Goal: Task Accomplishment & Management: Use online tool/utility

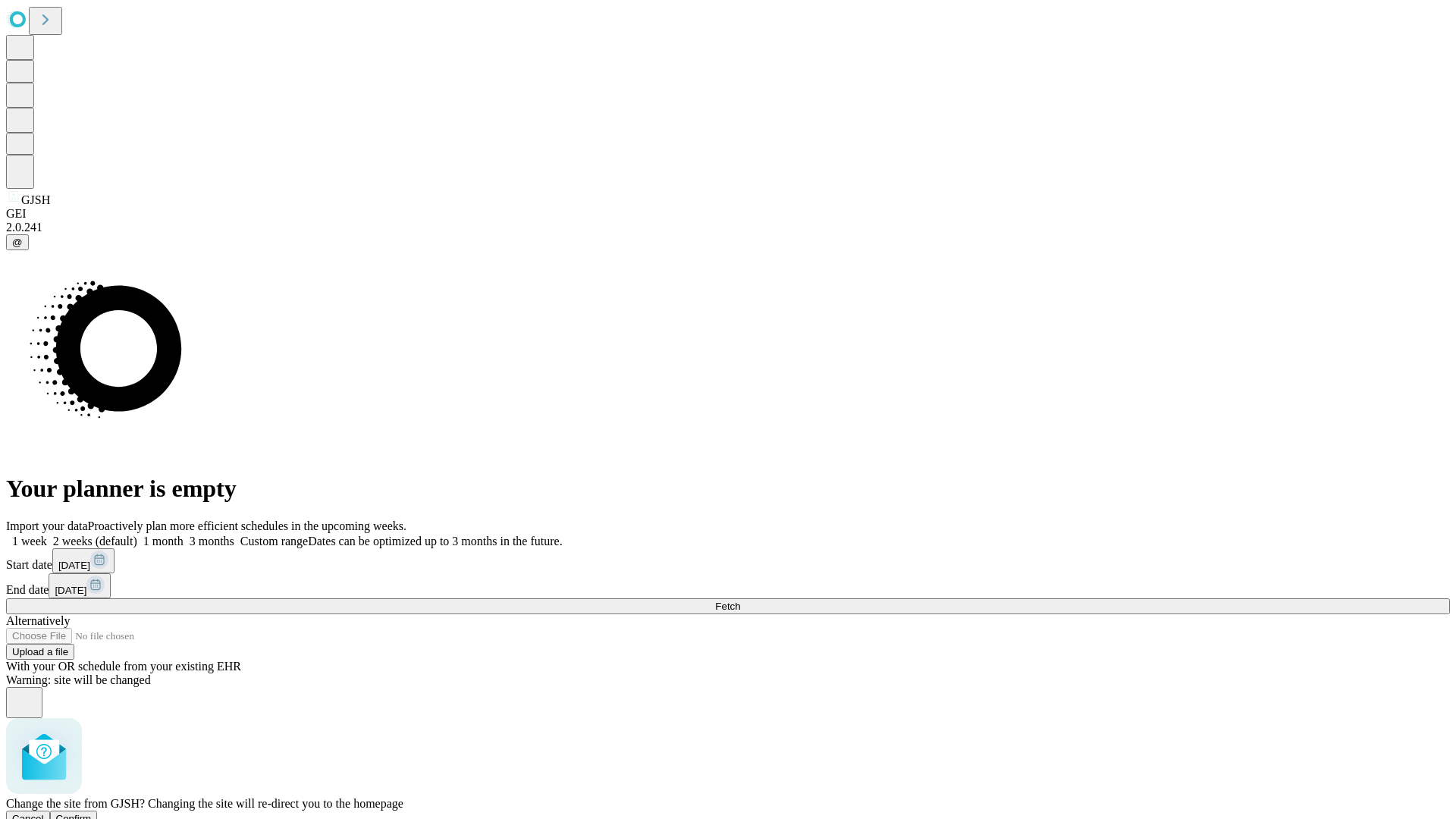
click at [92, 813] on span "Confirm" at bounding box center [73, 818] width 36 height 11
click at [183, 534] on label "1 month" at bounding box center [160, 541] width 46 height 13
click at [740, 600] on span "Fetch" at bounding box center [727, 606] width 25 height 11
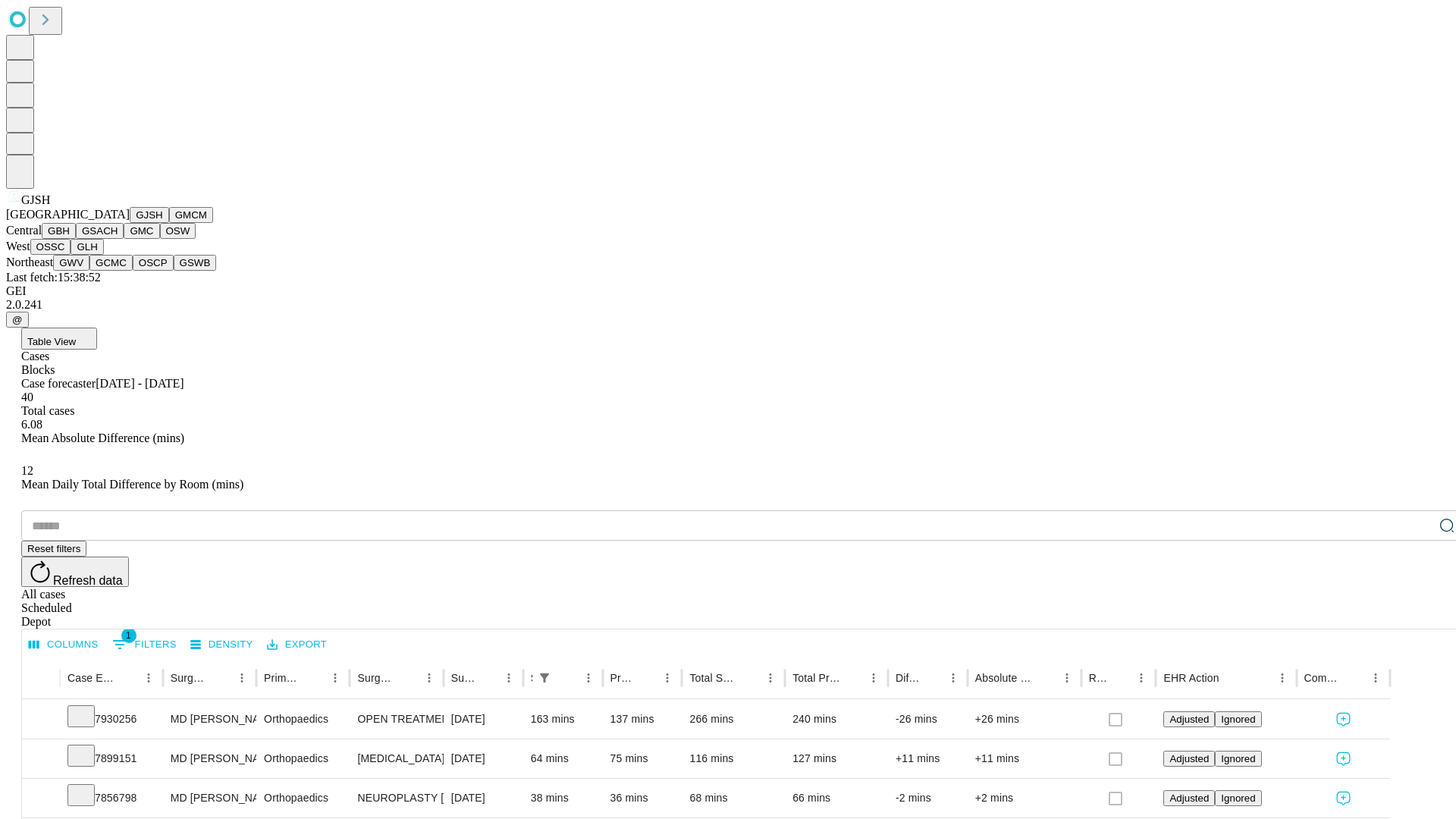
click at [169, 223] on button "GMCM" at bounding box center [191, 215] width 44 height 16
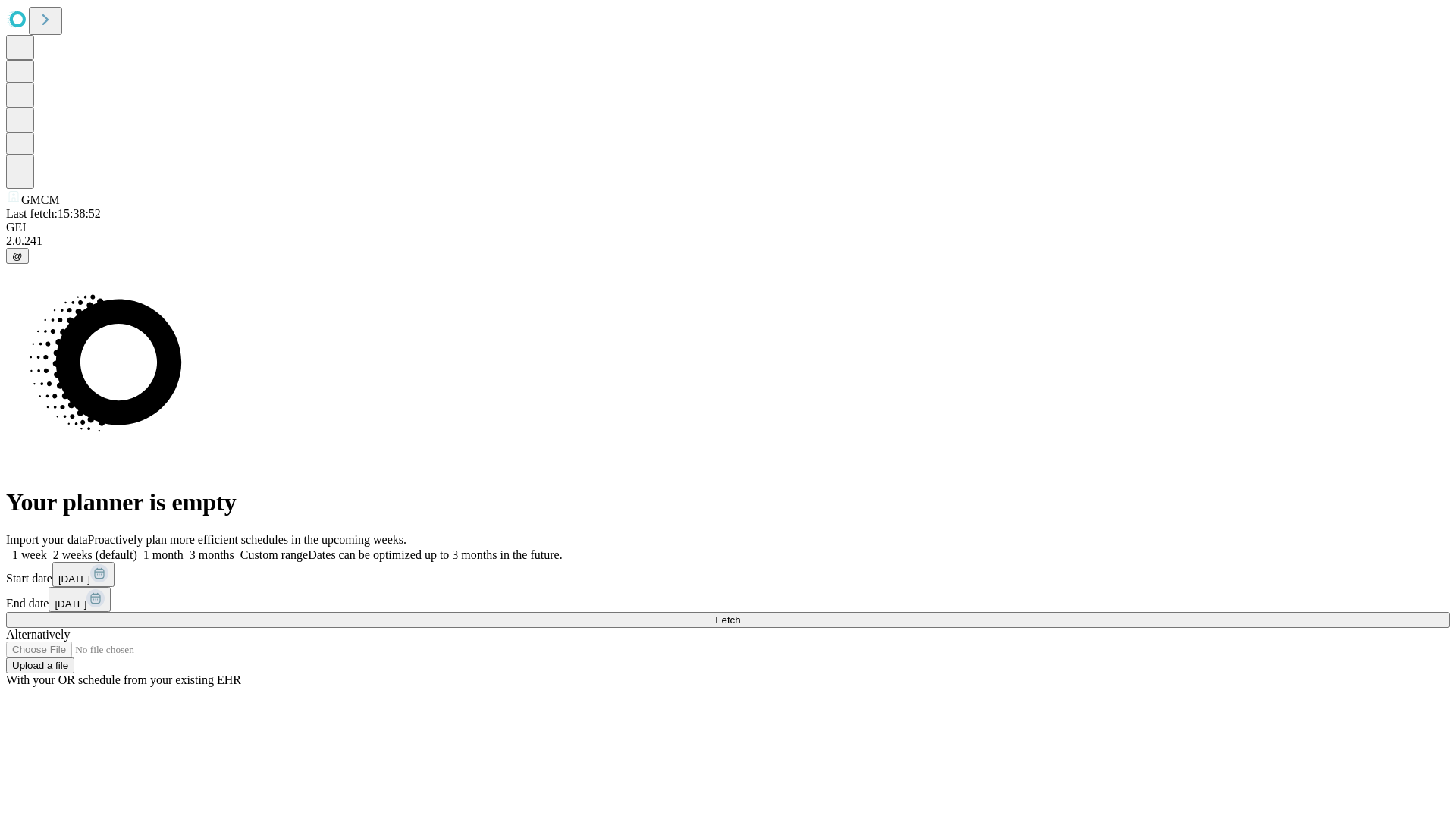
click at [740, 614] on span "Fetch" at bounding box center [727, 620] width 25 height 11
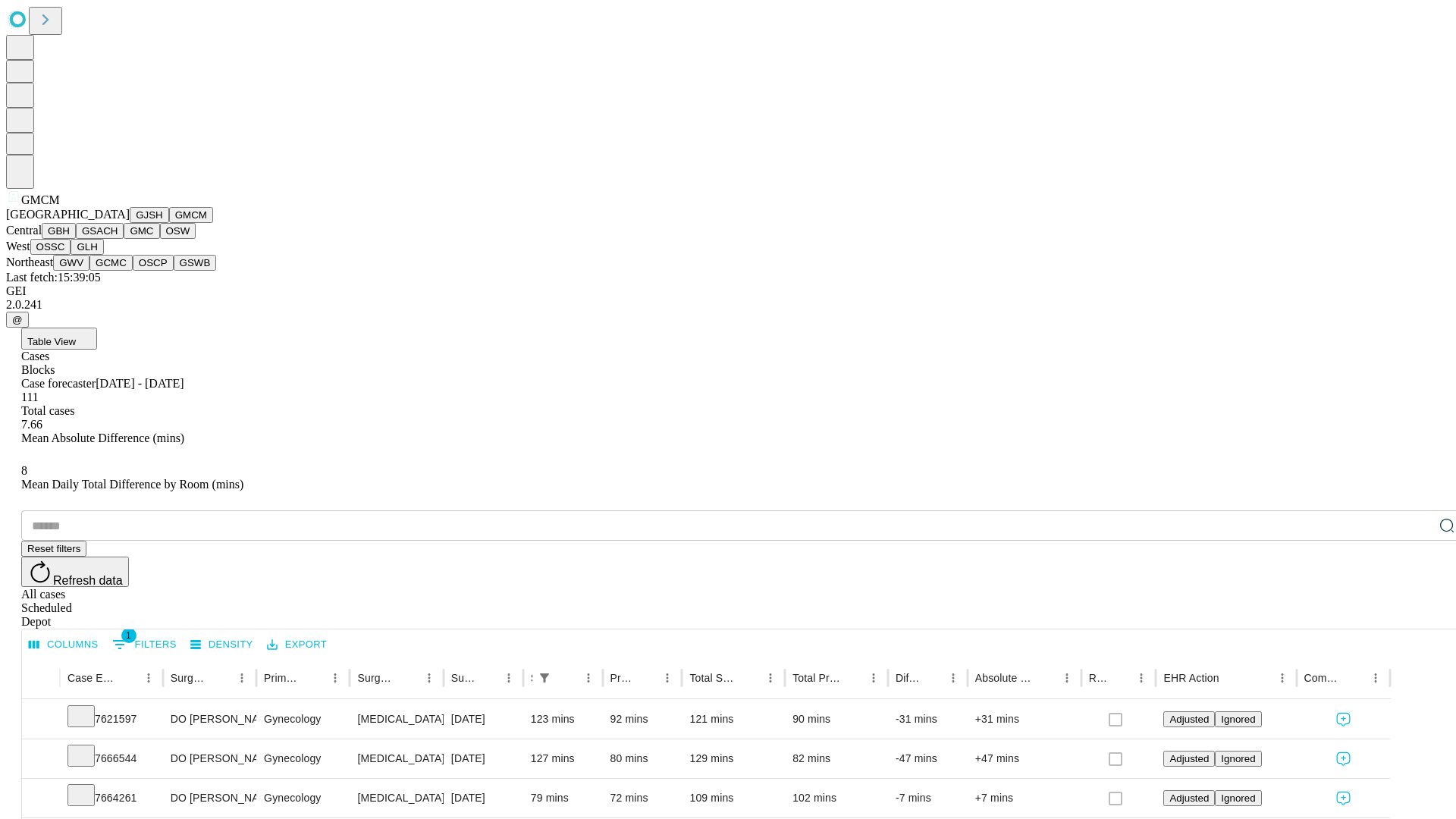
click at [76, 239] on button "GBH" at bounding box center [58, 231] width 34 height 16
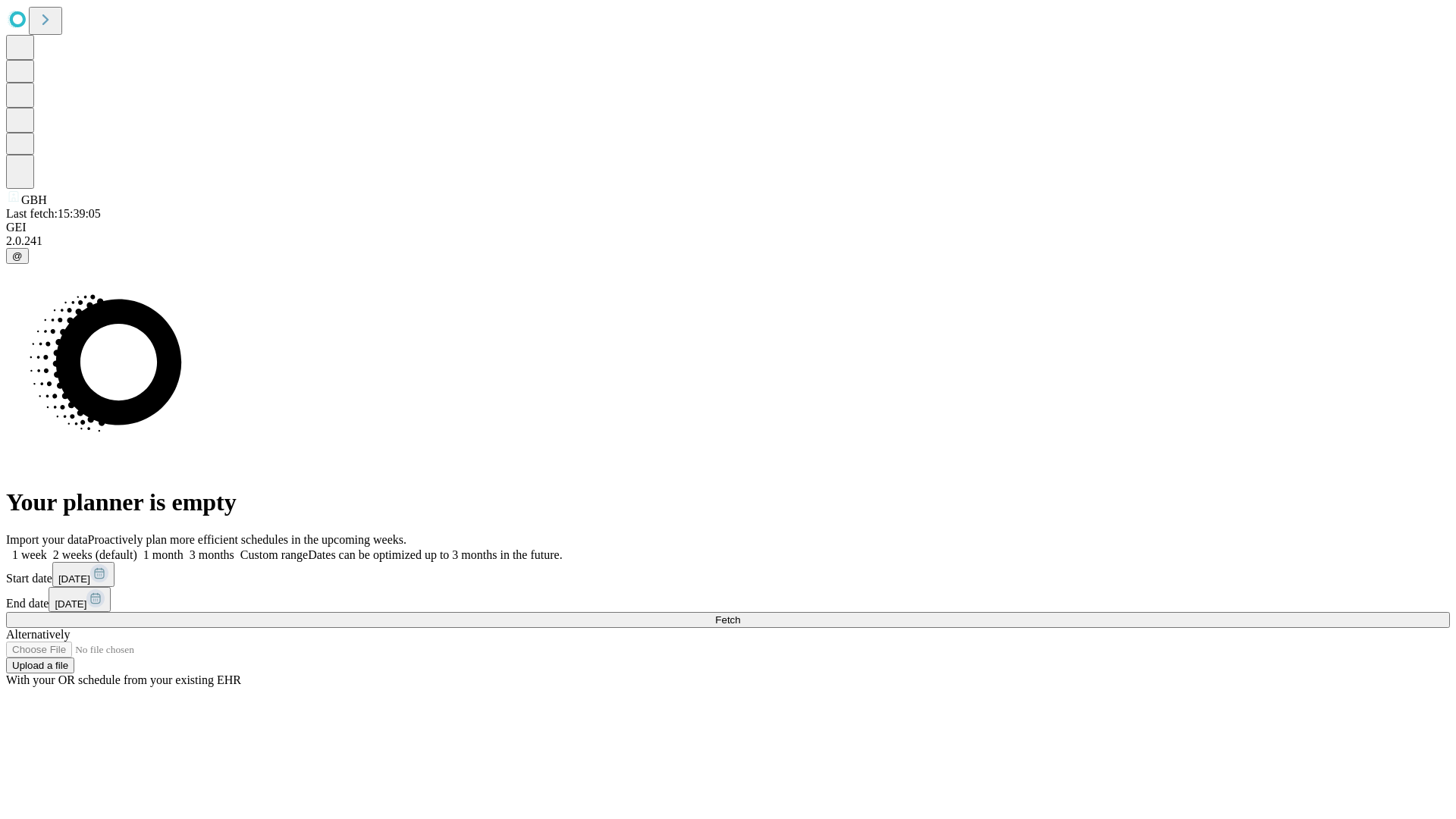
click at [183, 548] on label "1 month" at bounding box center [160, 554] width 46 height 13
click at [740, 614] on span "Fetch" at bounding box center [727, 620] width 25 height 11
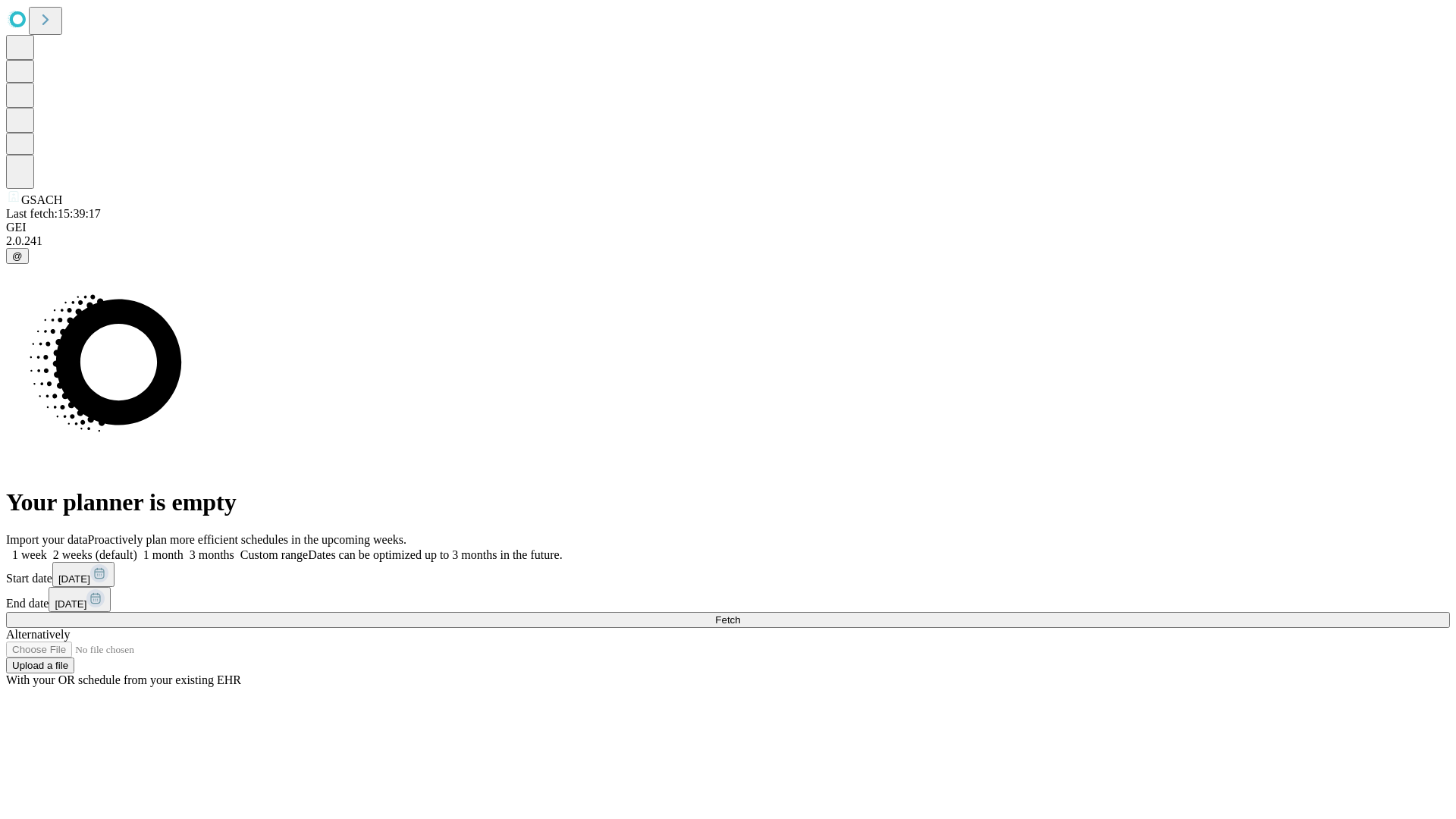
click at [183, 548] on label "1 month" at bounding box center [160, 554] width 46 height 13
click at [740, 614] on span "Fetch" at bounding box center [727, 620] width 25 height 11
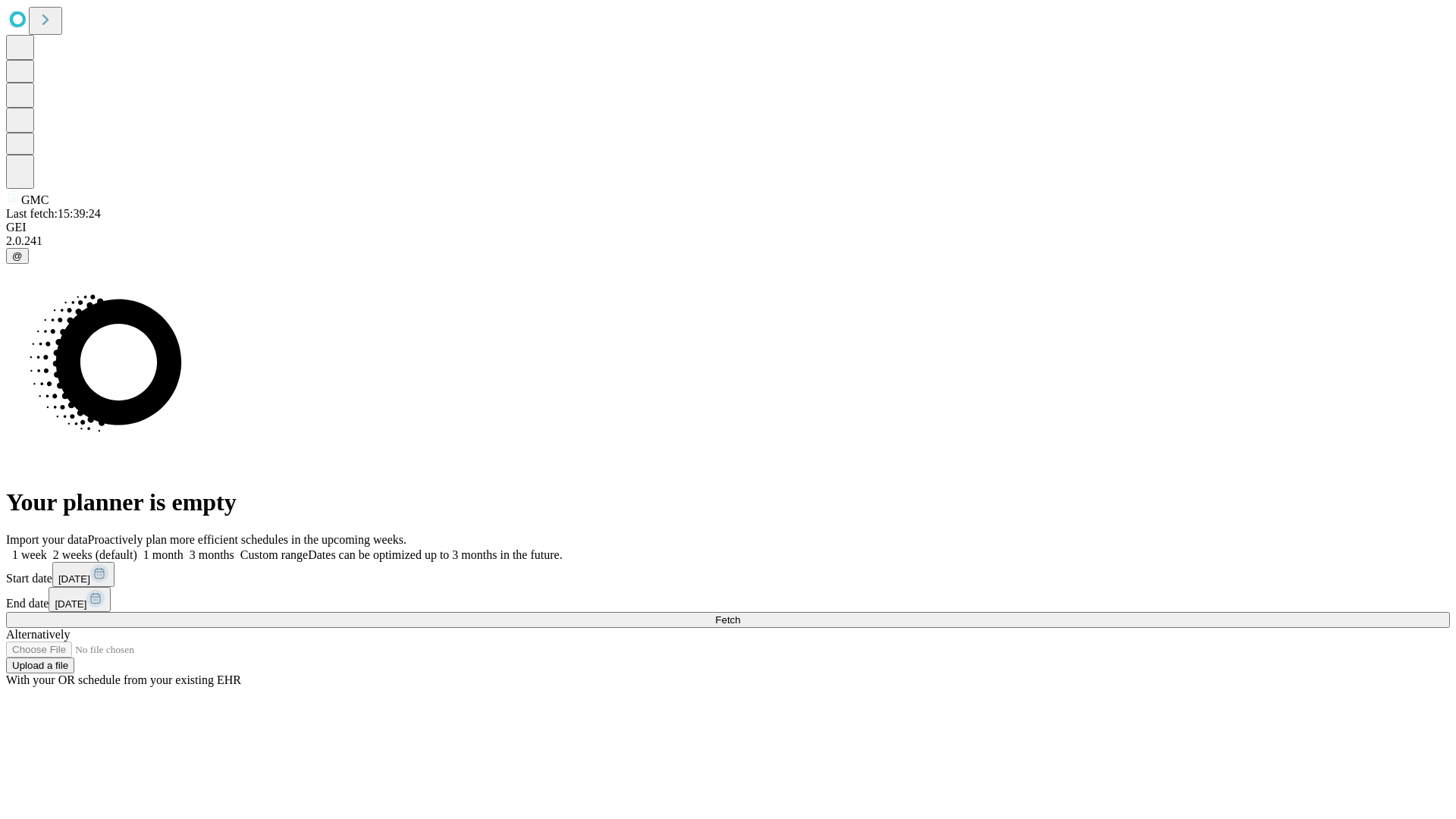
click at [183, 548] on label "1 month" at bounding box center [160, 554] width 46 height 13
click at [740, 614] on span "Fetch" at bounding box center [727, 620] width 25 height 11
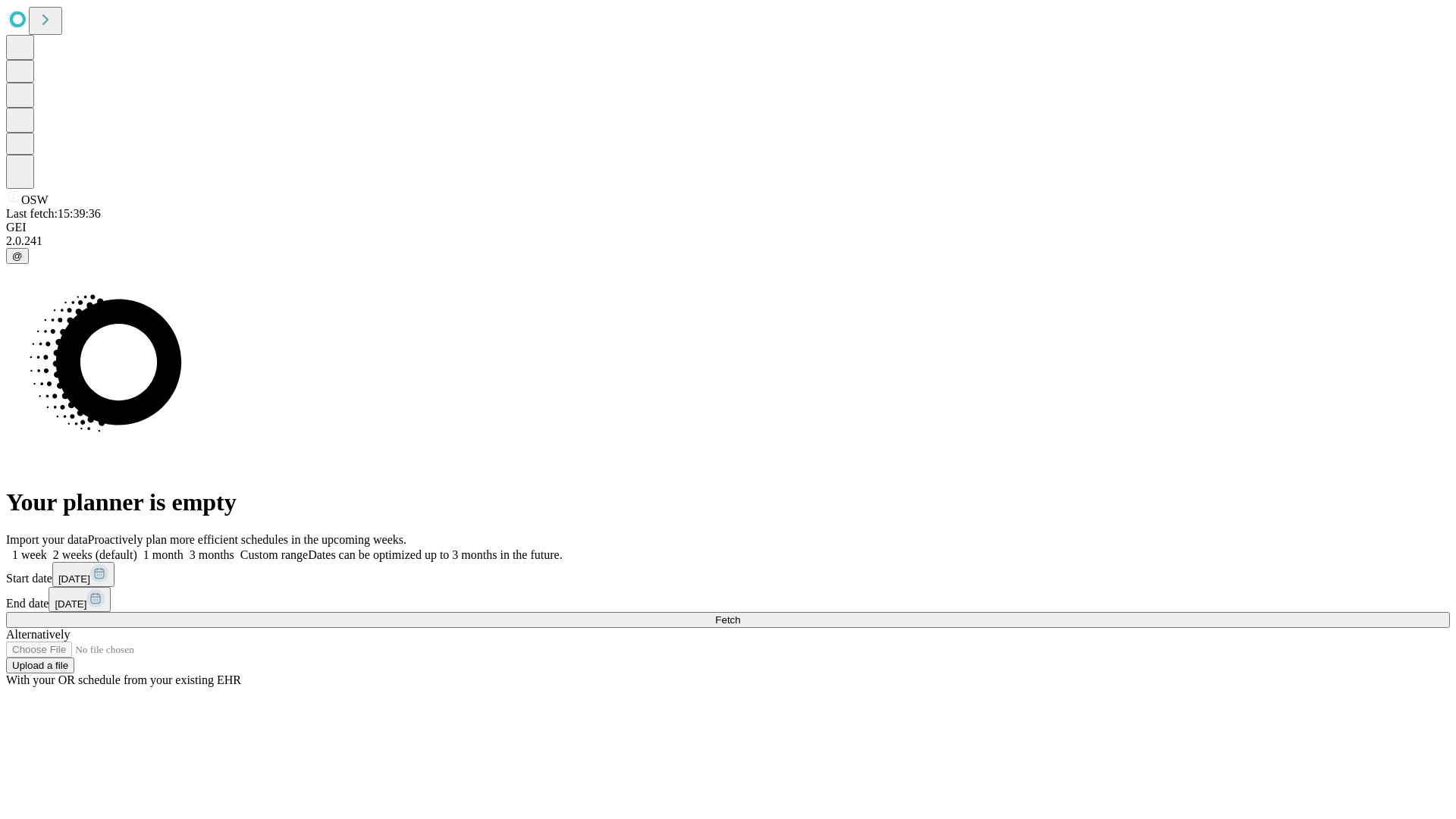
click at [183, 548] on label "1 month" at bounding box center [160, 554] width 46 height 13
click at [740, 614] on span "Fetch" at bounding box center [727, 620] width 25 height 11
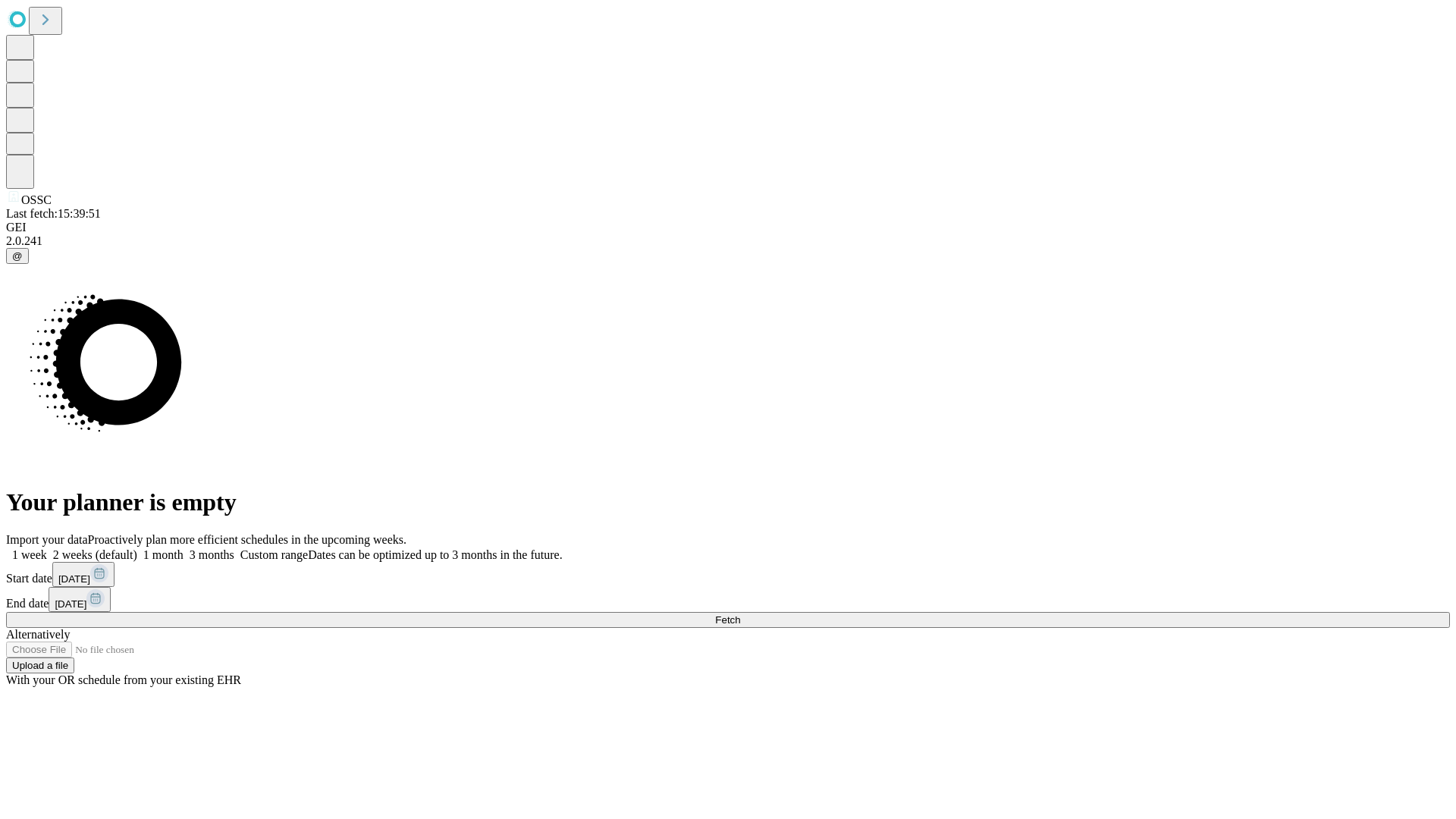
click at [183, 548] on label "1 month" at bounding box center [160, 554] width 46 height 13
click at [740, 614] on span "Fetch" at bounding box center [727, 620] width 25 height 11
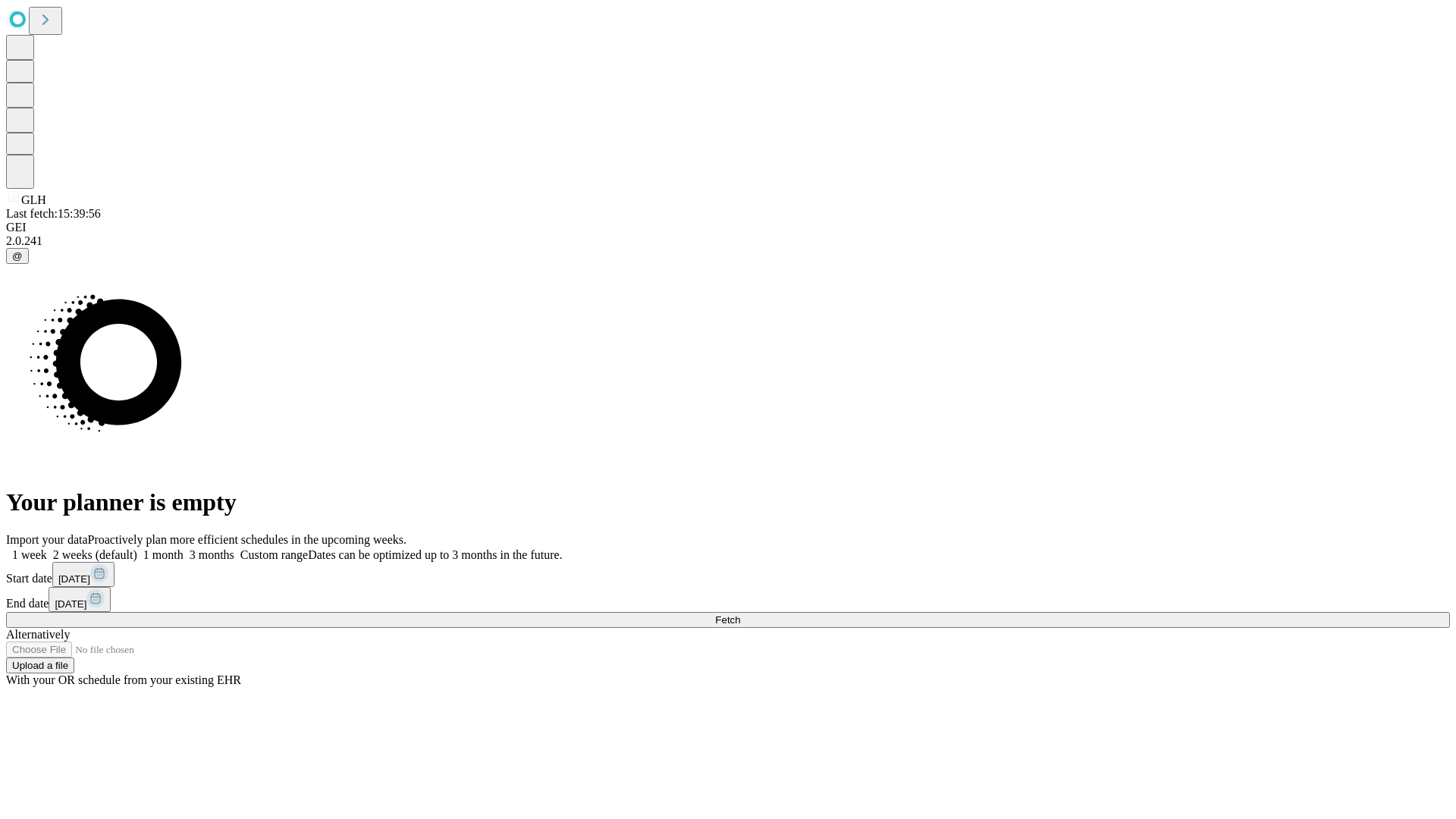
click at [183, 548] on label "1 month" at bounding box center [160, 554] width 46 height 13
click at [740, 614] on span "Fetch" at bounding box center [727, 620] width 25 height 11
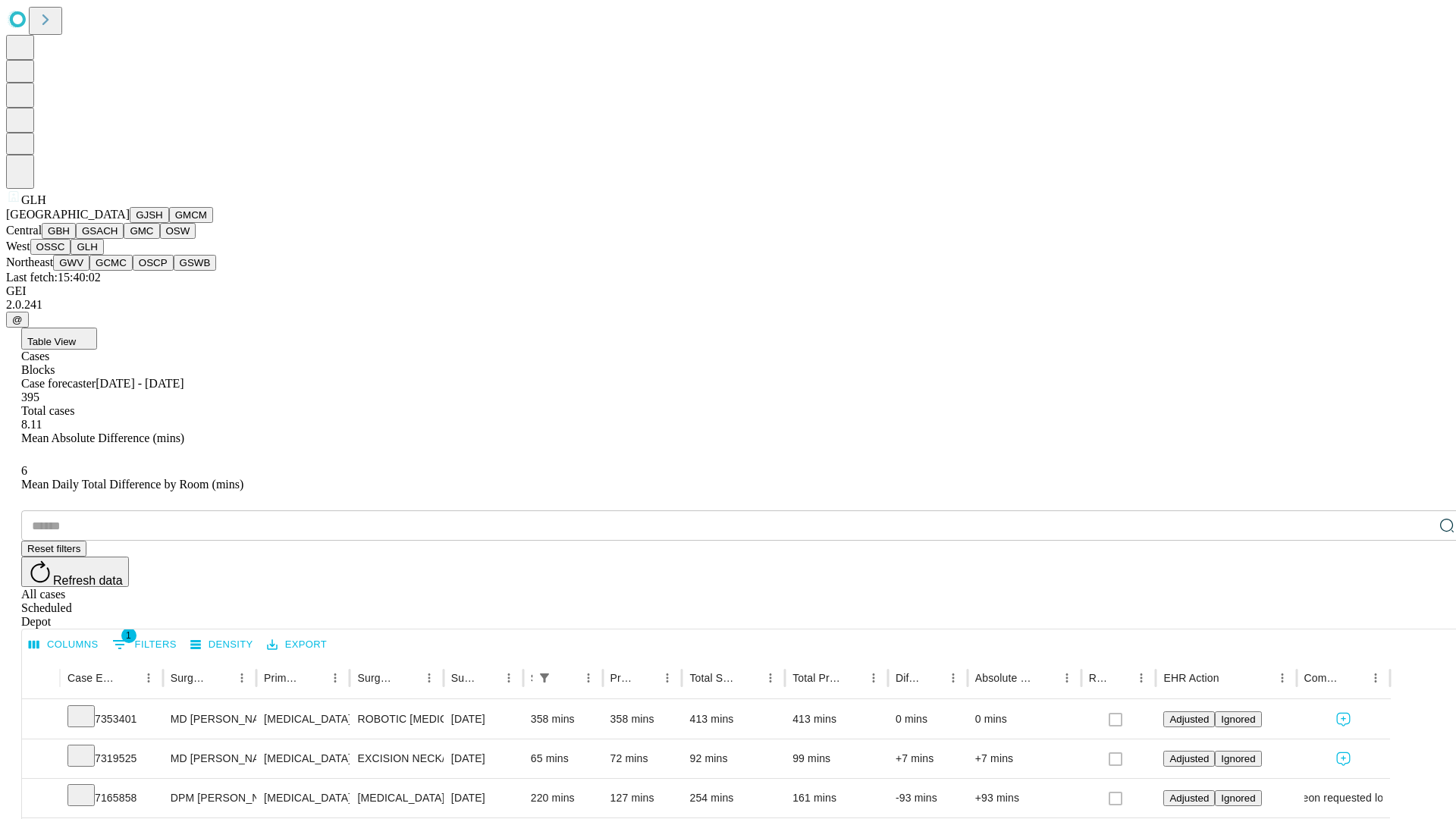
click at [89, 270] on button "GWV" at bounding box center [72, 262] width 37 height 16
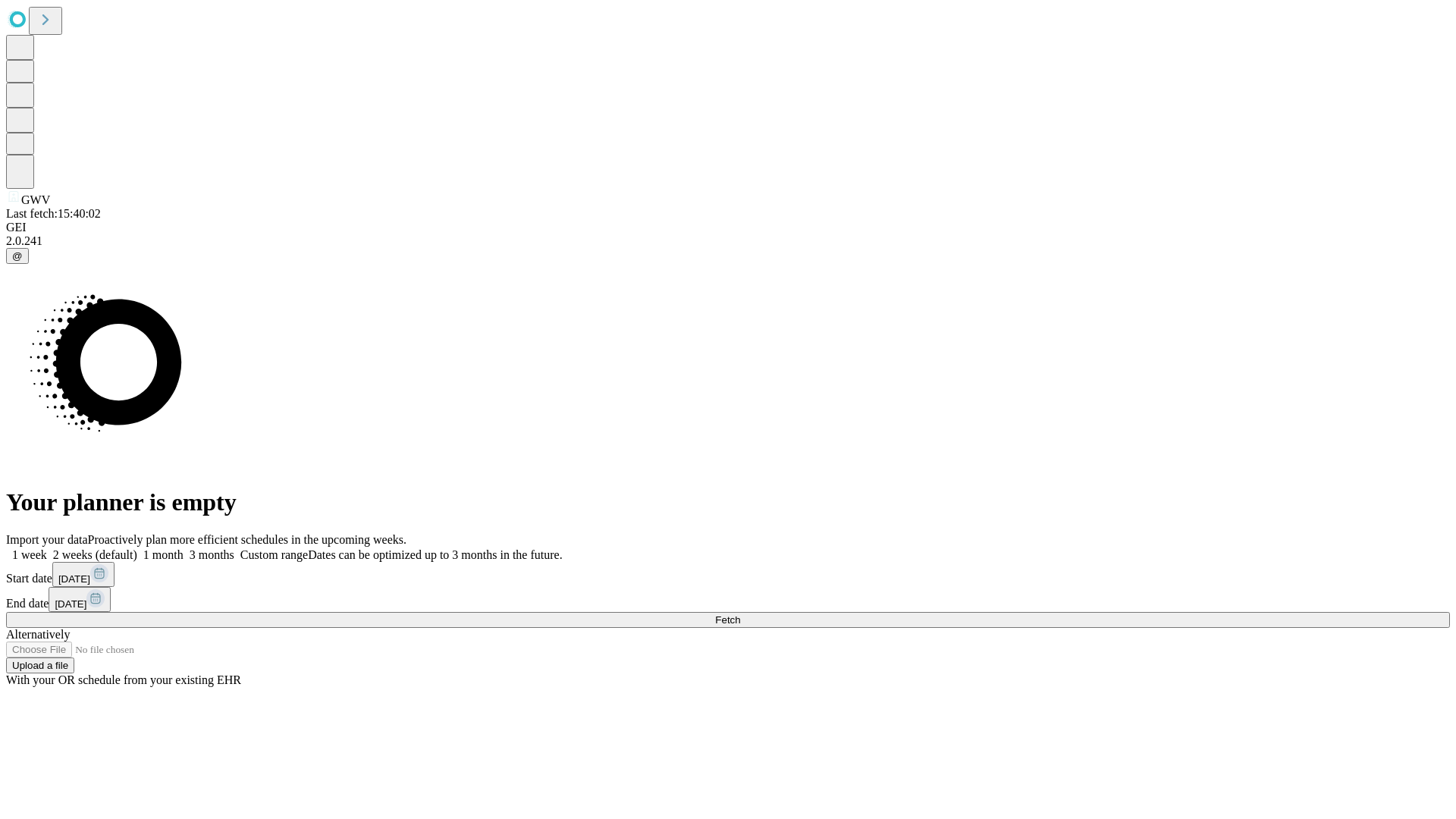
click at [183, 548] on label "1 month" at bounding box center [160, 554] width 46 height 13
click at [740, 614] on span "Fetch" at bounding box center [727, 620] width 25 height 11
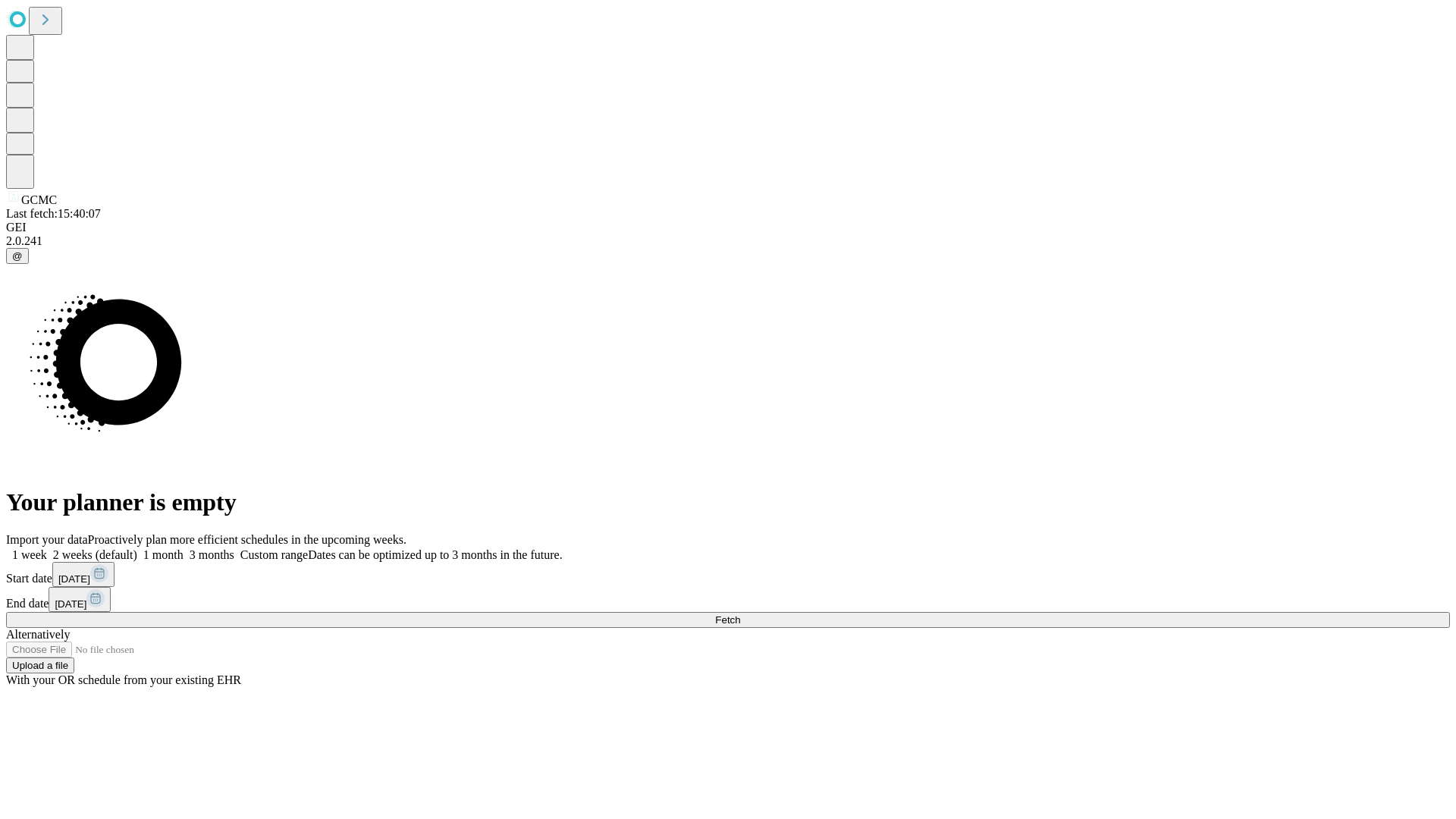
click at [183, 548] on label "1 month" at bounding box center [160, 554] width 46 height 13
click at [740, 614] on span "Fetch" at bounding box center [727, 620] width 25 height 11
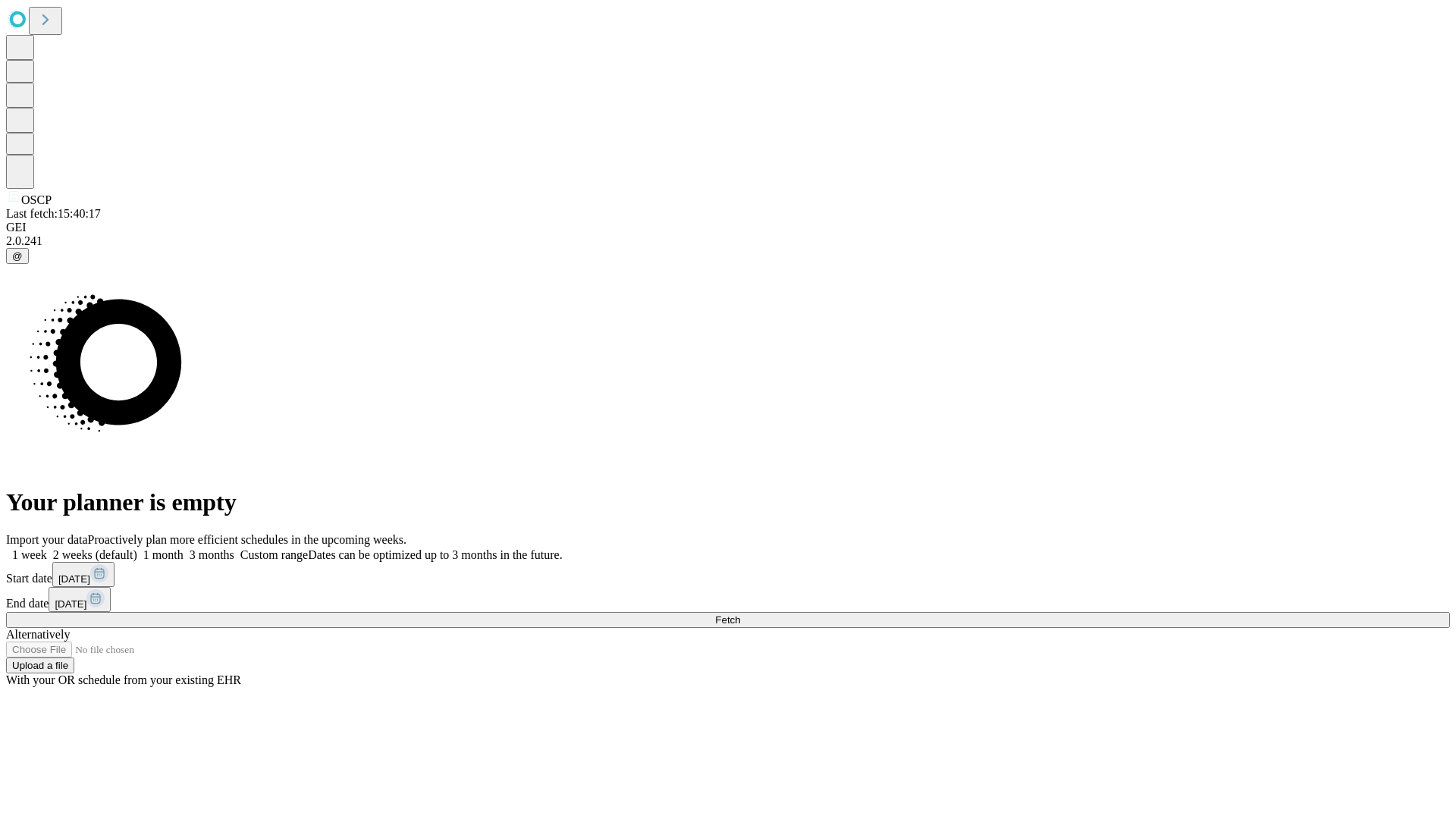
click at [183, 548] on label "1 month" at bounding box center [160, 554] width 46 height 13
click at [740, 614] on span "Fetch" at bounding box center [727, 620] width 25 height 11
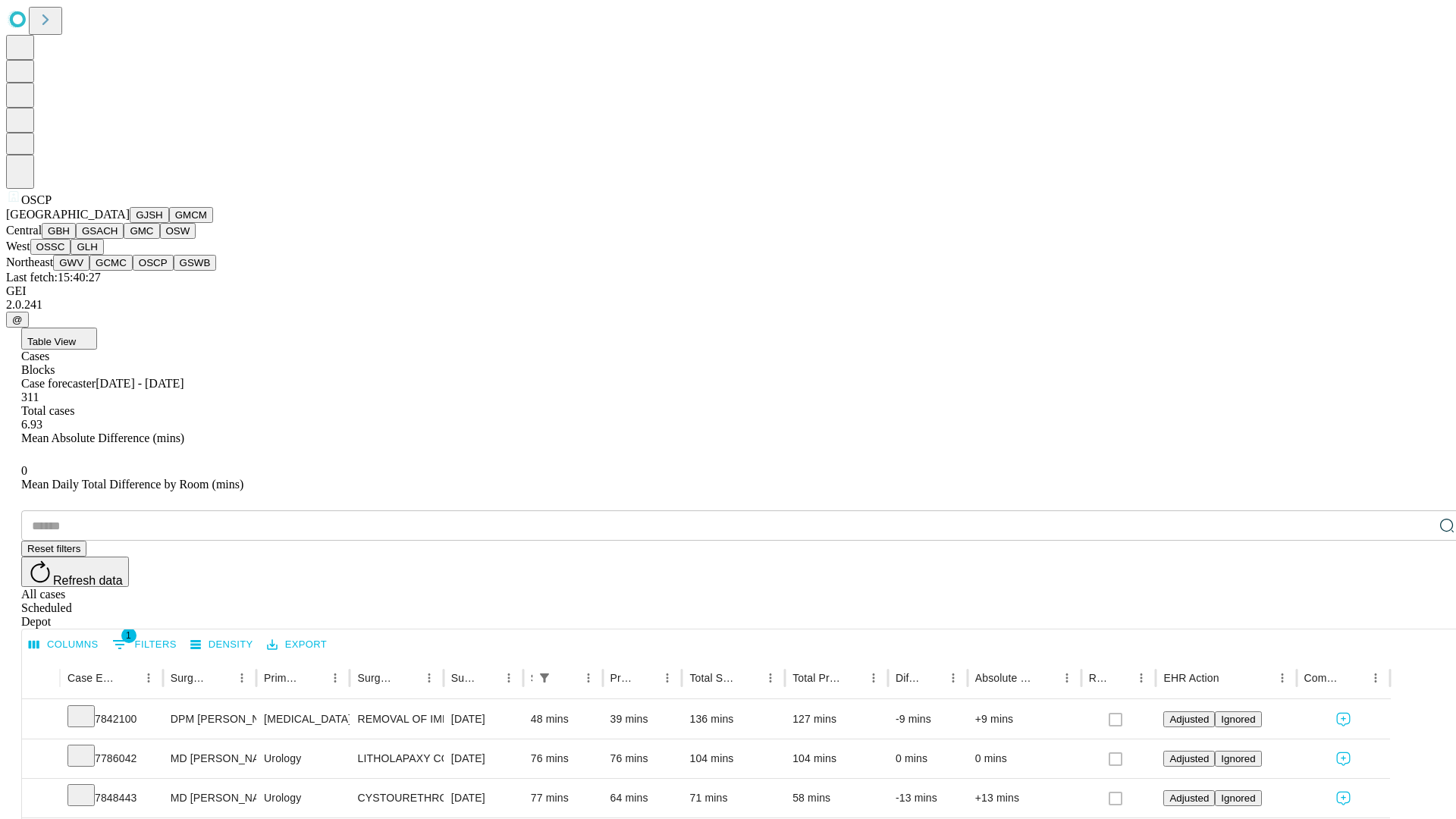
click at [174, 270] on button "GSWB" at bounding box center [195, 262] width 43 height 16
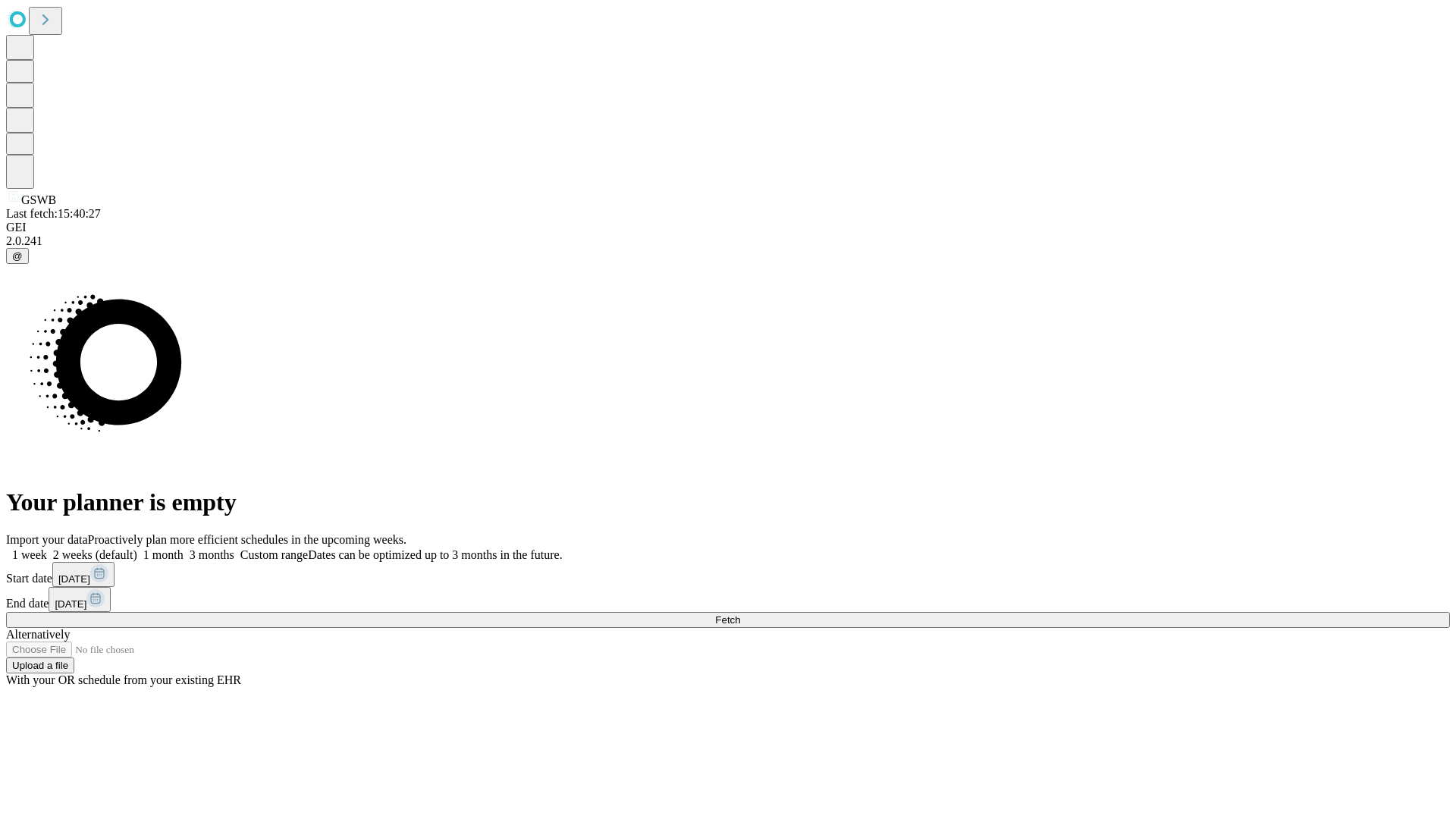
click at [183, 548] on label "1 month" at bounding box center [160, 554] width 46 height 13
click at [740, 614] on span "Fetch" at bounding box center [727, 620] width 25 height 11
